Goal: Check status

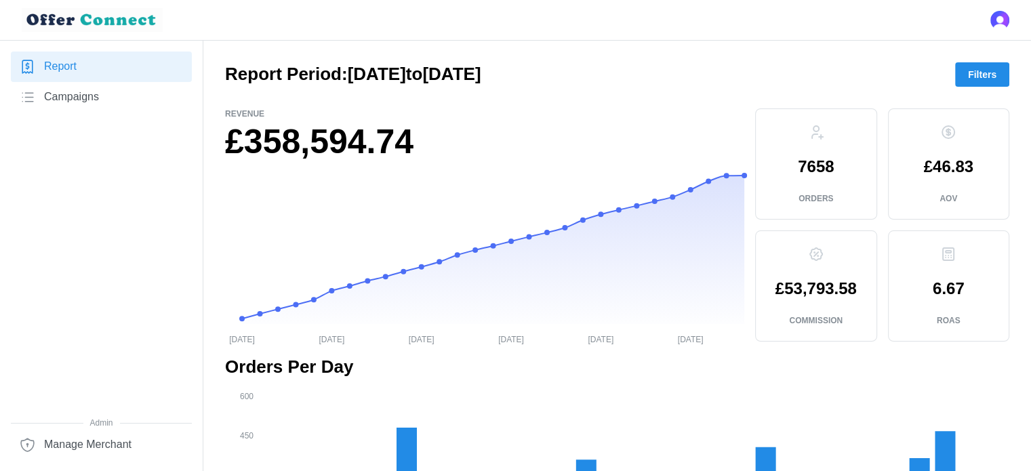
click at [974, 75] on span "Filters" at bounding box center [982, 74] width 28 height 23
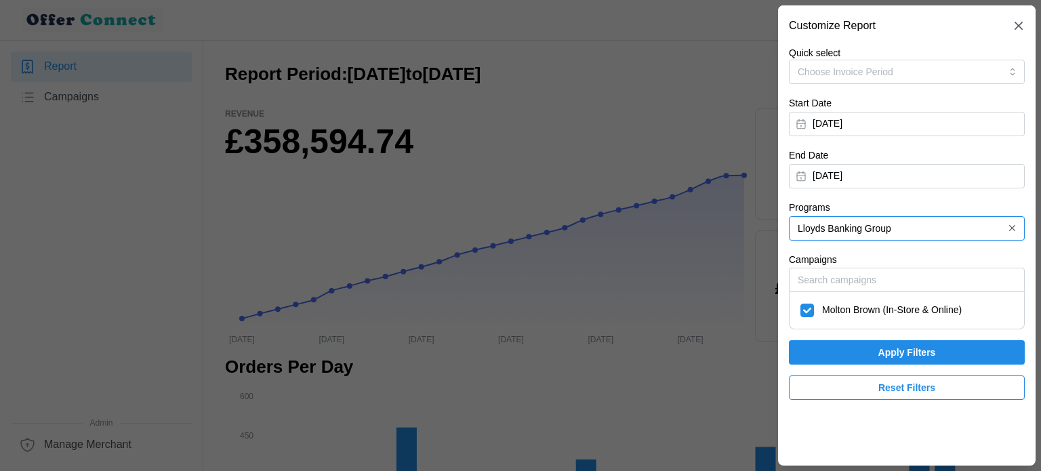
click at [924, 219] on input "Lloyds Banking Group" at bounding box center [907, 228] width 236 height 24
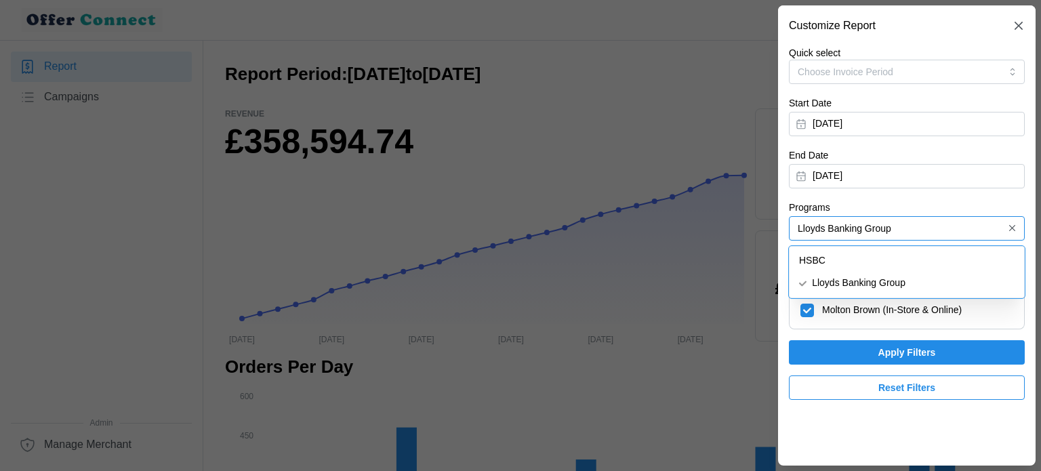
click at [862, 264] on div "HSBC" at bounding box center [907, 261] width 229 height 23
type input "HSBC"
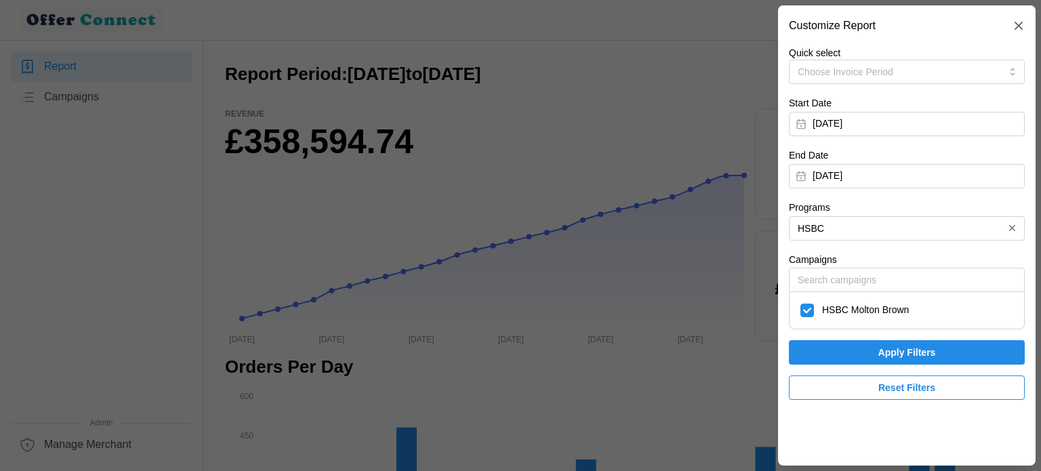
click at [909, 355] on span "Apply Filters" at bounding box center [908, 352] width 58 height 23
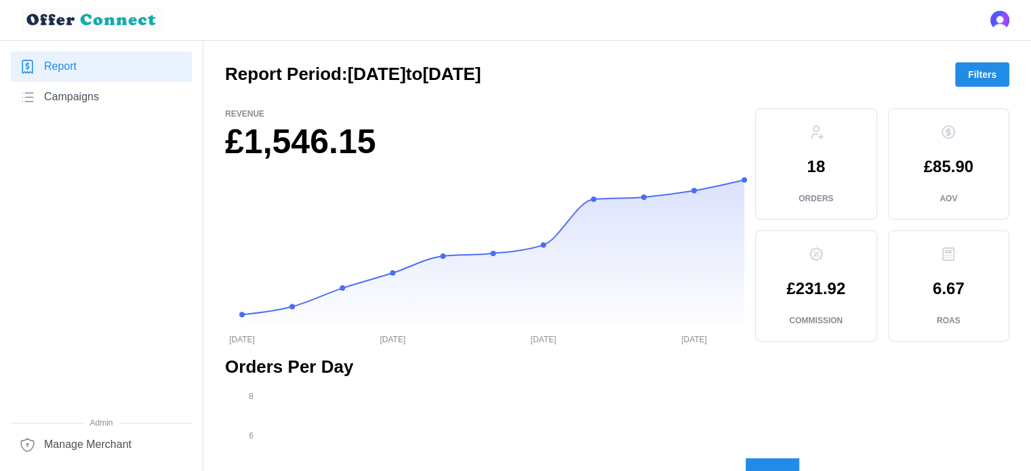
click at [985, 75] on span "Filters" at bounding box center [982, 74] width 28 height 23
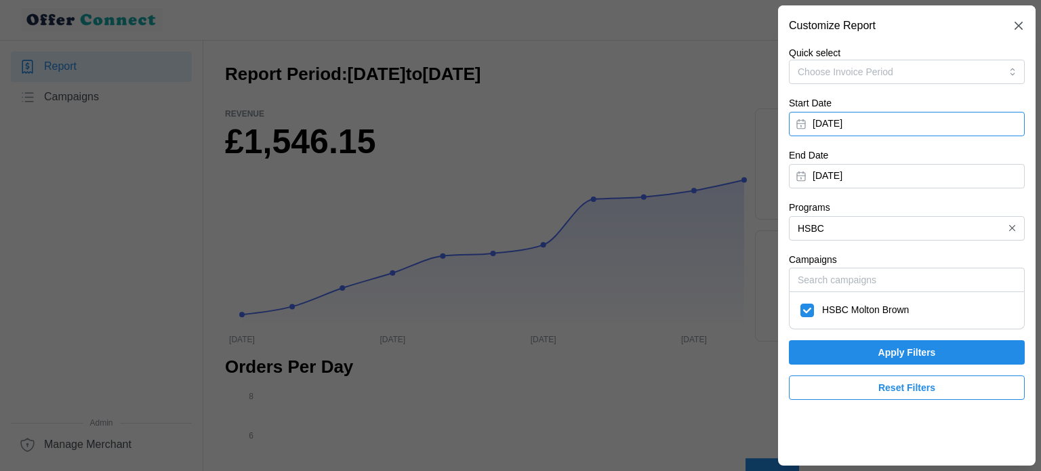
click at [825, 130] on button "[DATE]" at bounding box center [907, 124] width 236 height 24
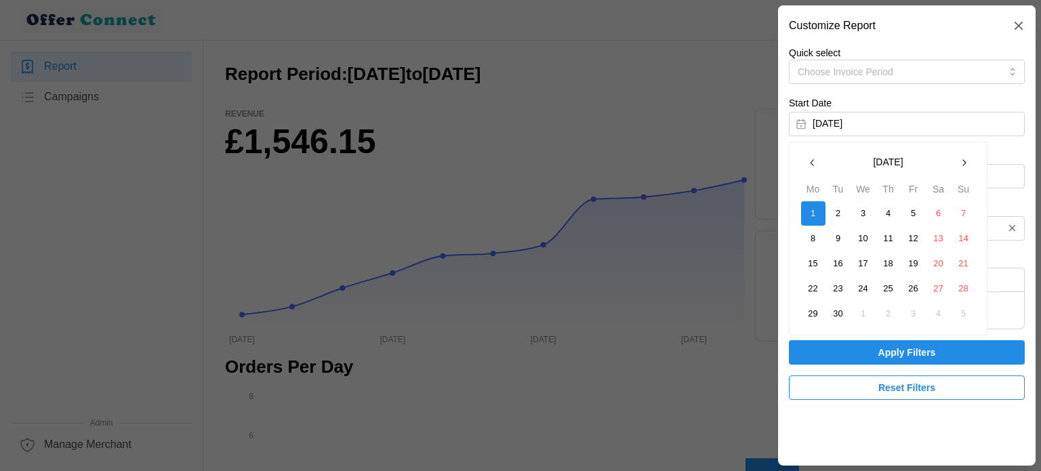
click at [818, 172] on button "button" at bounding box center [813, 163] width 24 height 24
click at [921, 216] on button "1" at bounding box center [914, 213] width 24 height 24
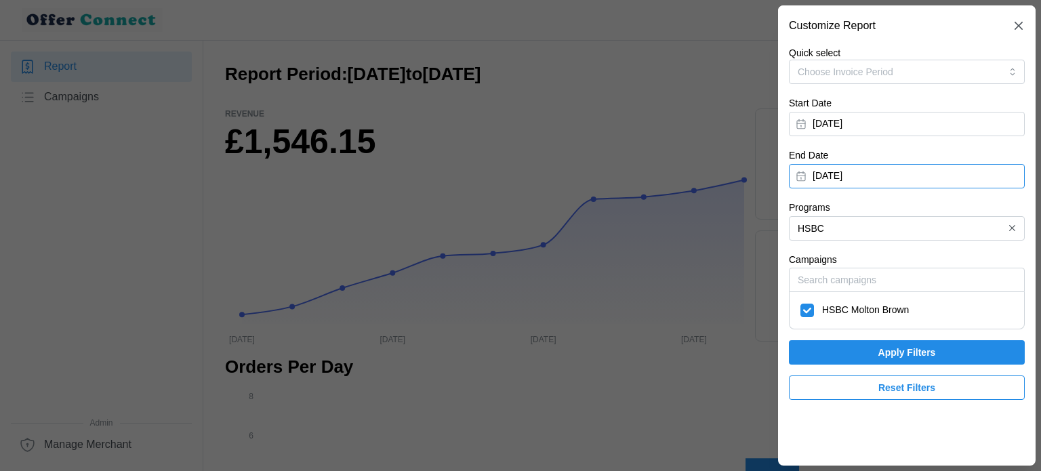
click at [976, 172] on button "[DATE]" at bounding box center [907, 176] width 236 height 24
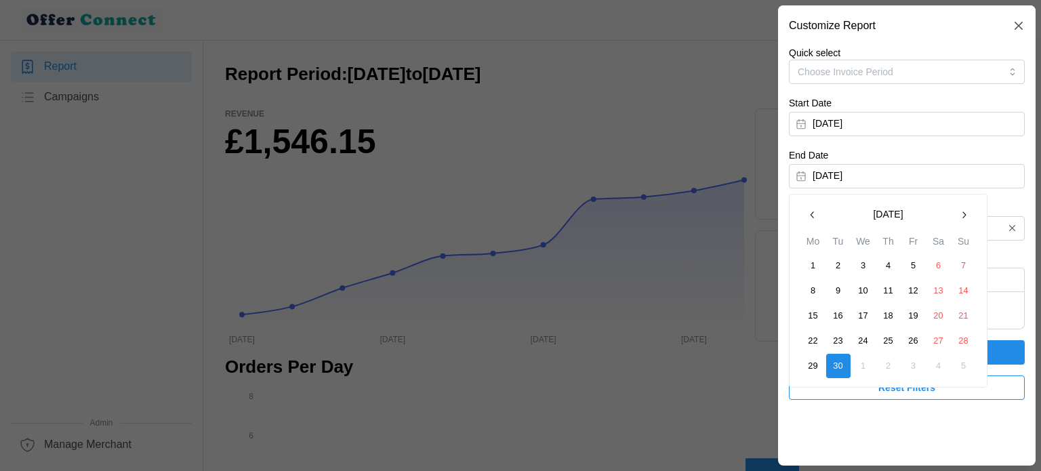
click at [814, 216] on icon "button" at bounding box center [813, 215] width 11 height 11
click at [959, 370] on button "31" at bounding box center [964, 366] width 24 height 24
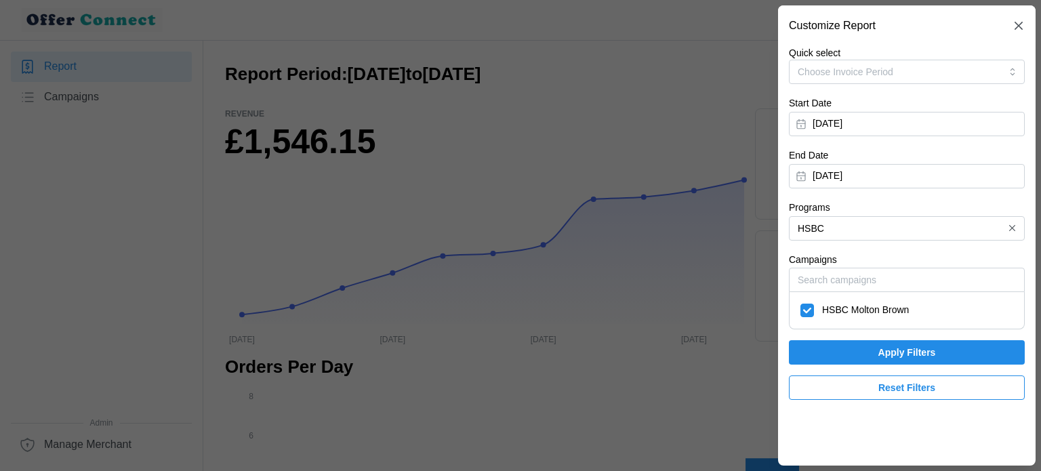
click at [909, 352] on span "Apply Filters" at bounding box center [908, 352] width 58 height 23
